Goal: Entertainment & Leisure: Consume media (video, audio)

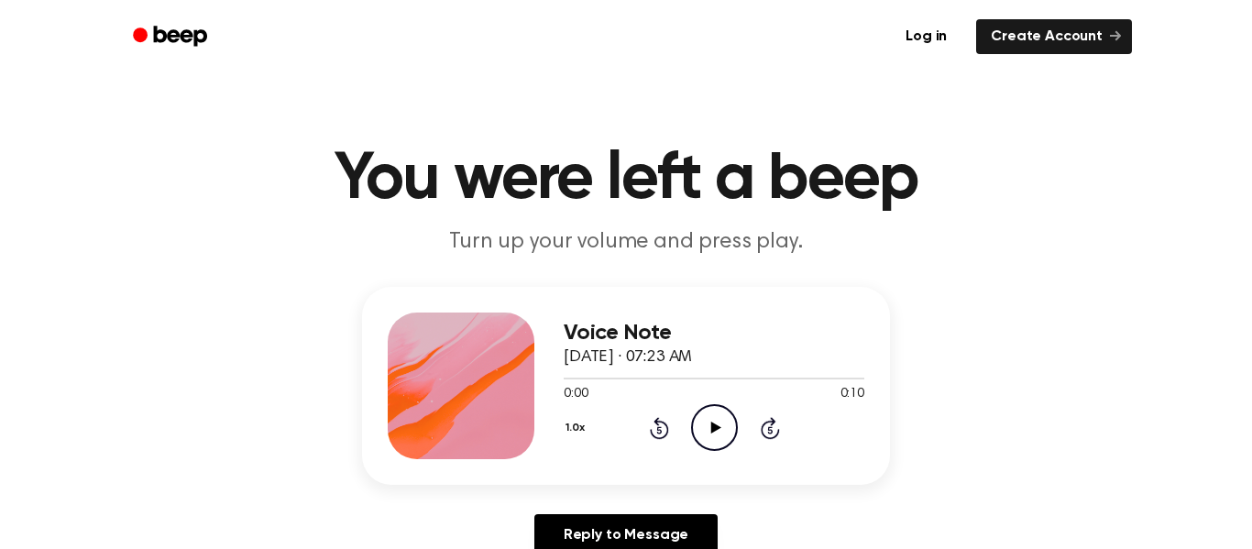
click at [704, 430] on icon "Play Audio" at bounding box center [714, 427] width 47 height 47
click at [709, 427] on icon "Play Audio" at bounding box center [714, 427] width 47 height 47
click at [726, 437] on icon "Play Audio" at bounding box center [714, 427] width 47 height 47
click at [714, 409] on icon "Play Audio" at bounding box center [714, 427] width 47 height 47
click at [716, 430] on icon at bounding box center [715, 427] width 10 height 12
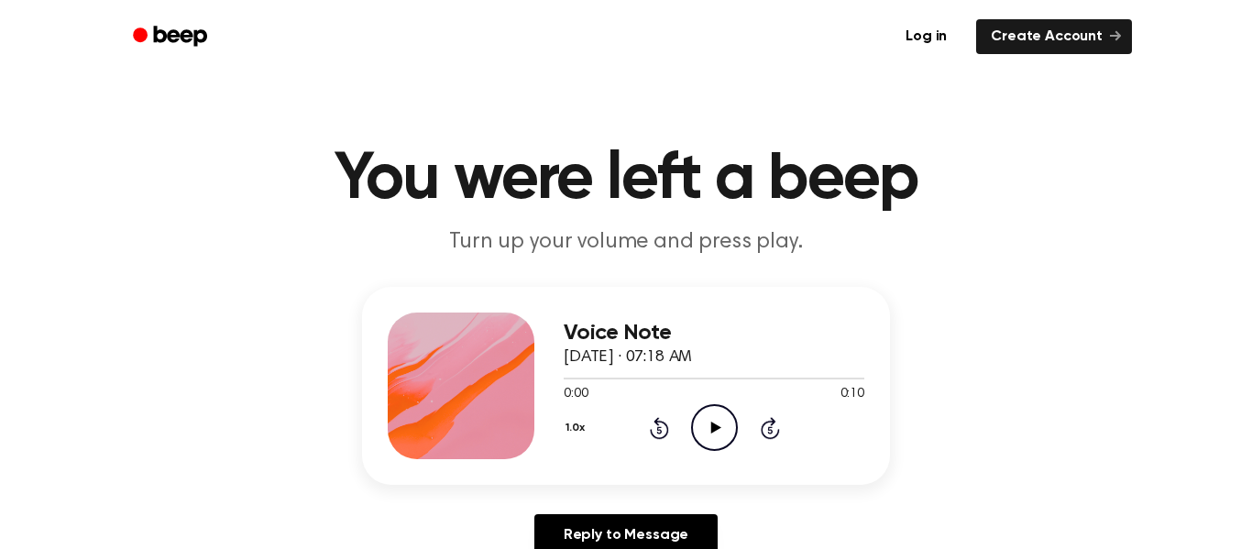
click at [703, 424] on icon "Play Audio" at bounding box center [714, 427] width 47 height 47
click at [718, 433] on icon "Play Audio" at bounding box center [714, 427] width 47 height 47
click at [732, 430] on icon "Play Audio" at bounding box center [714, 427] width 47 height 47
click at [710, 434] on icon "Play Audio" at bounding box center [714, 427] width 47 height 47
